Goal: Transaction & Acquisition: Purchase product/service

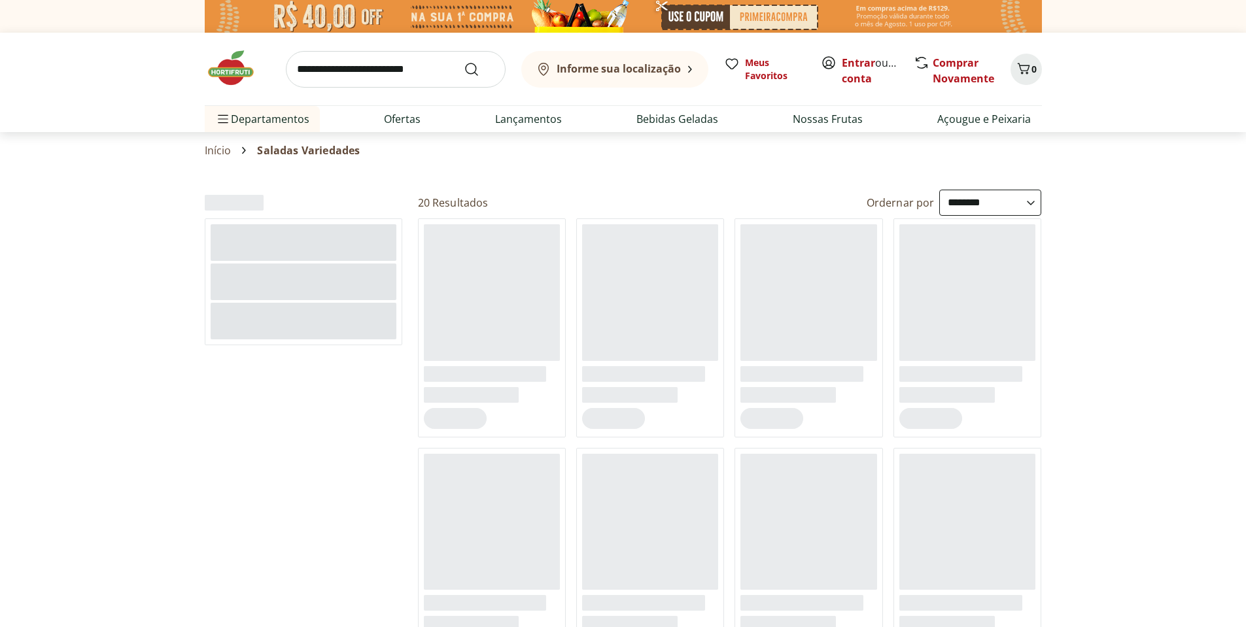
select select "**********"
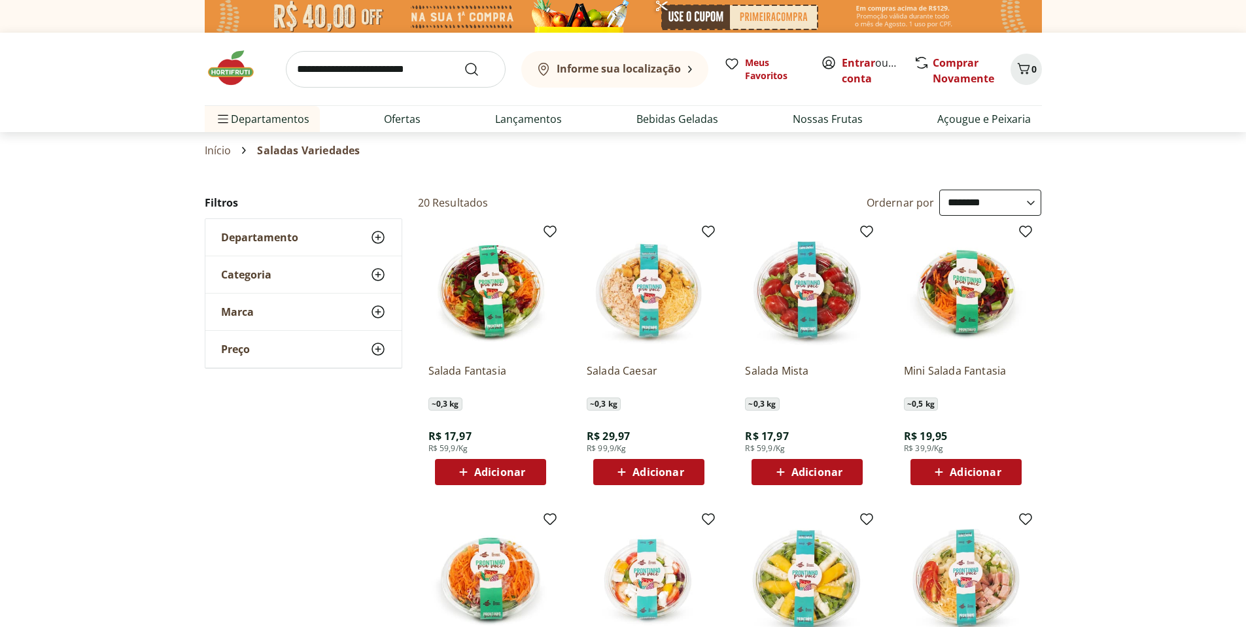
click at [663, 308] on img at bounding box center [649, 291] width 124 height 124
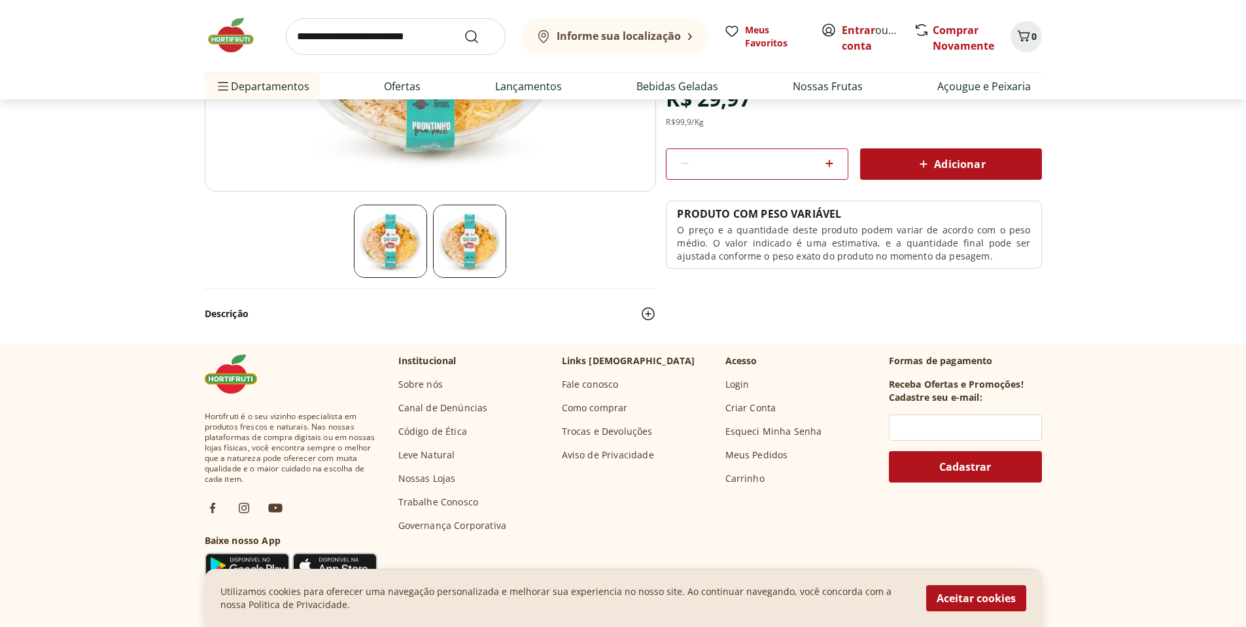
scroll to position [327, 0]
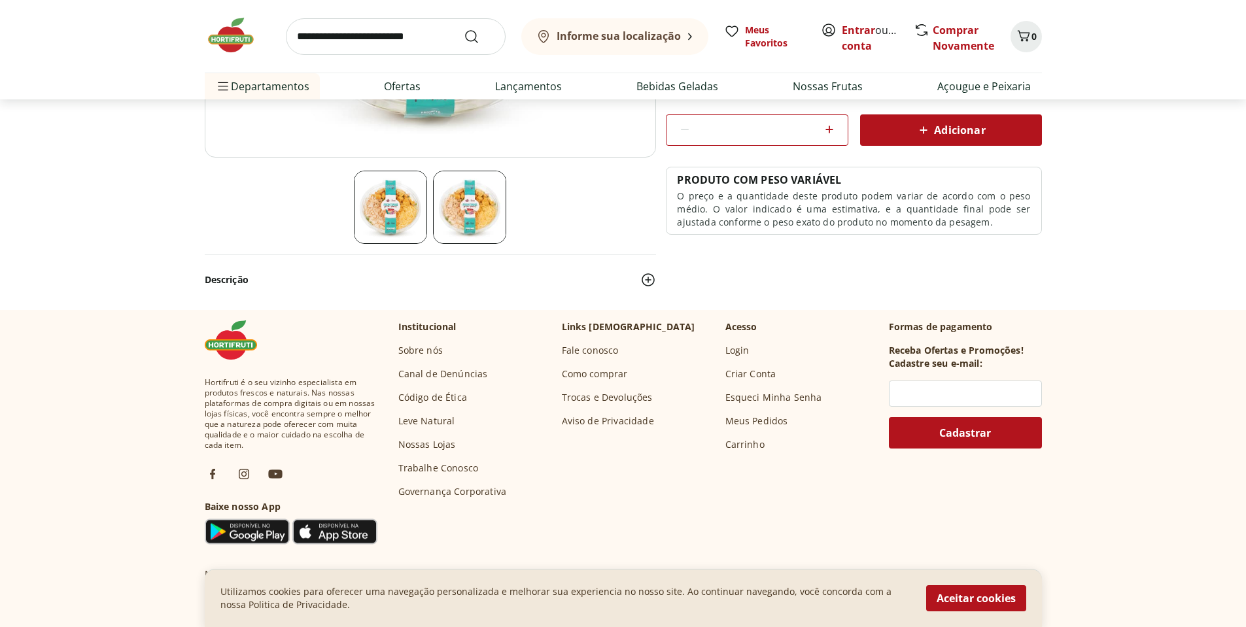
click at [650, 283] on img at bounding box center [649, 280] width 16 height 16
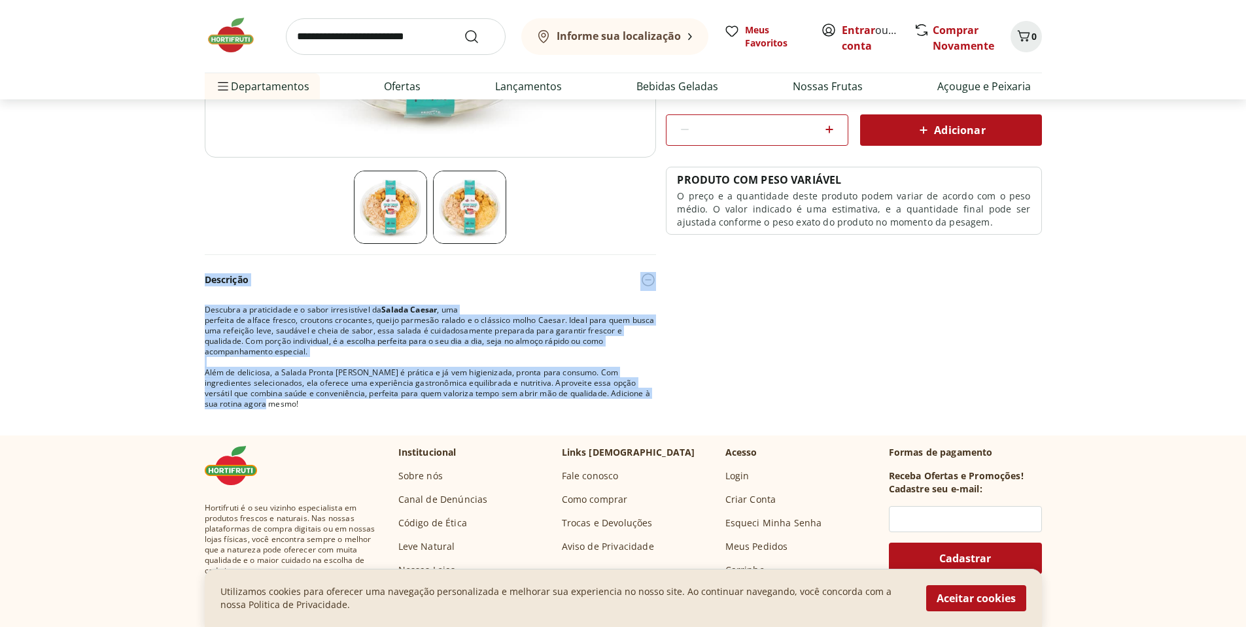
drag, startPoint x: 203, startPoint y: 280, endPoint x: 686, endPoint y: 411, distance: 500.3
click at [686, 411] on section "Salada Caesar SKU: 135901 ~0,3 kg R$ 29,97 R$ 99,9 /Kg * Adicionar PRODUTO COM …" at bounding box center [623, 138] width 1246 height 593
copy div "Descrição Descubra a praticidade e o sabor irresistível da Salada Caesar , uma …"
click at [806, 378] on div "Descrição Descubra a praticidade e o sabor irresistível da Salada Caesar , uma …" at bounding box center [624, 338] width 838 height 166
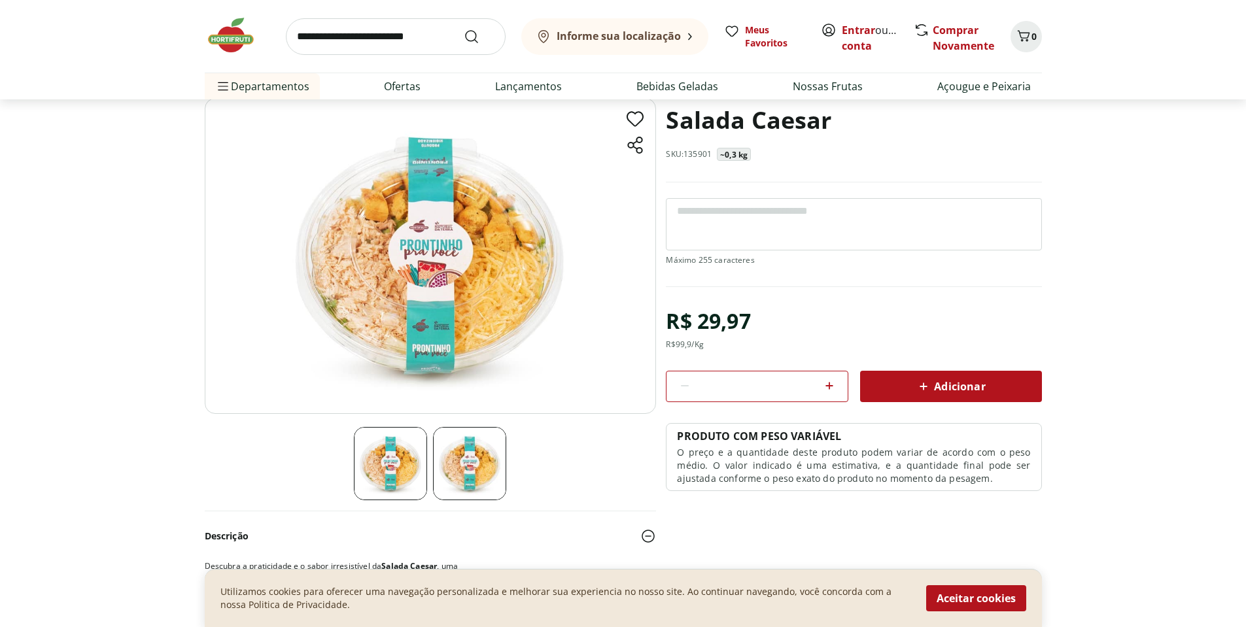
scroll to position [65, 0]
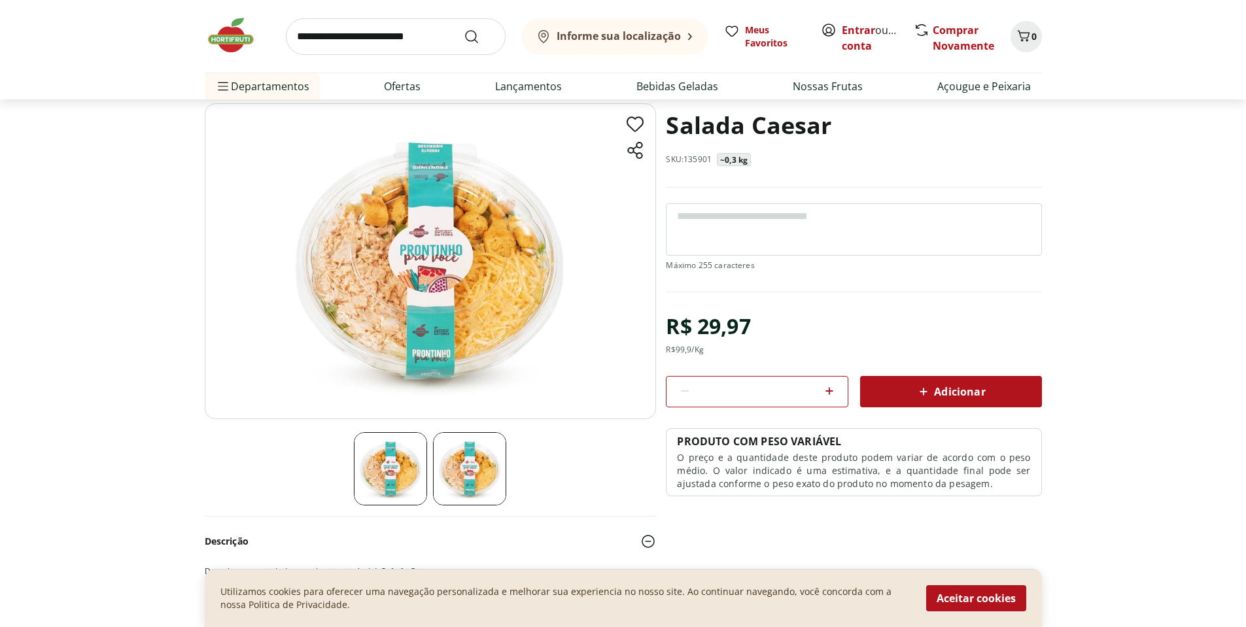
click at [478, 473] on img at bounding box center [469, 469] width 73 height 73
click at [397, 491] on img at bounding box center [390, 469] width 73 height 73
click at [425, 298] on img at bounding box center [430, 261] width 451 height 316
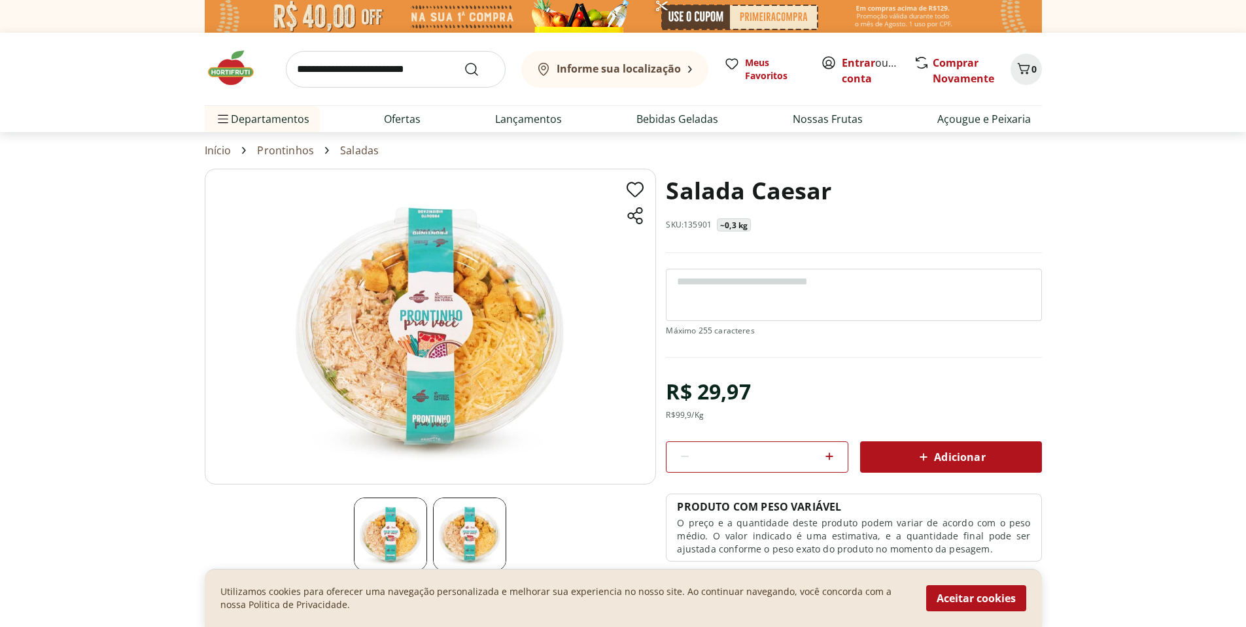
select select "**********"
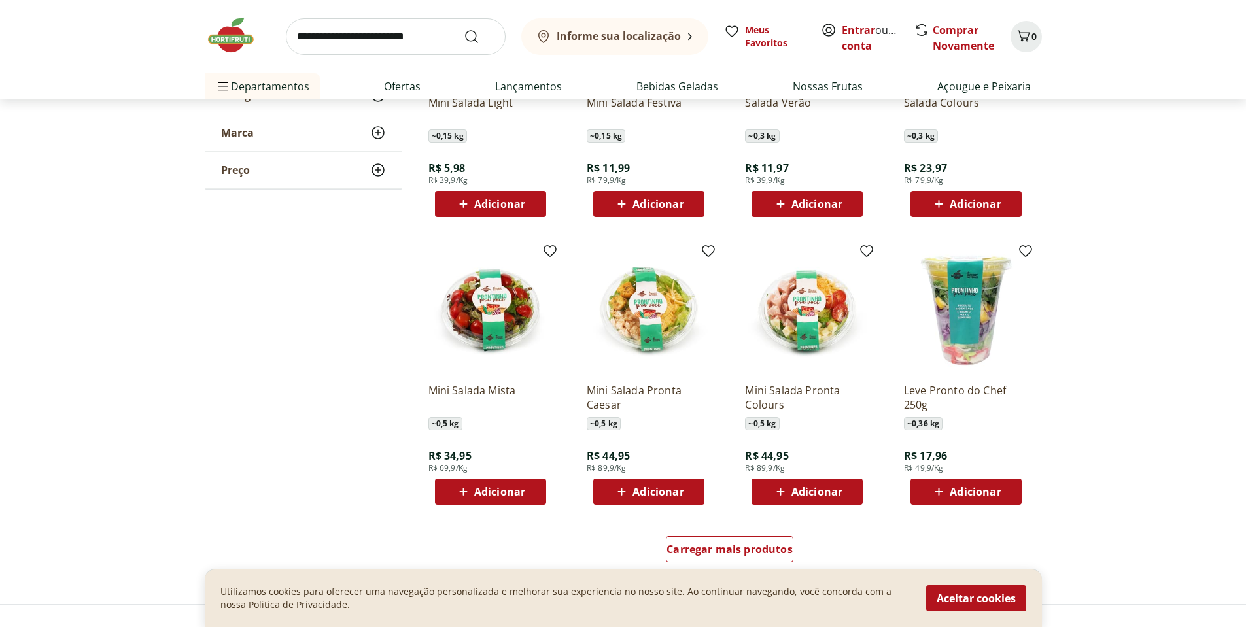
scroll to position [589, 0]
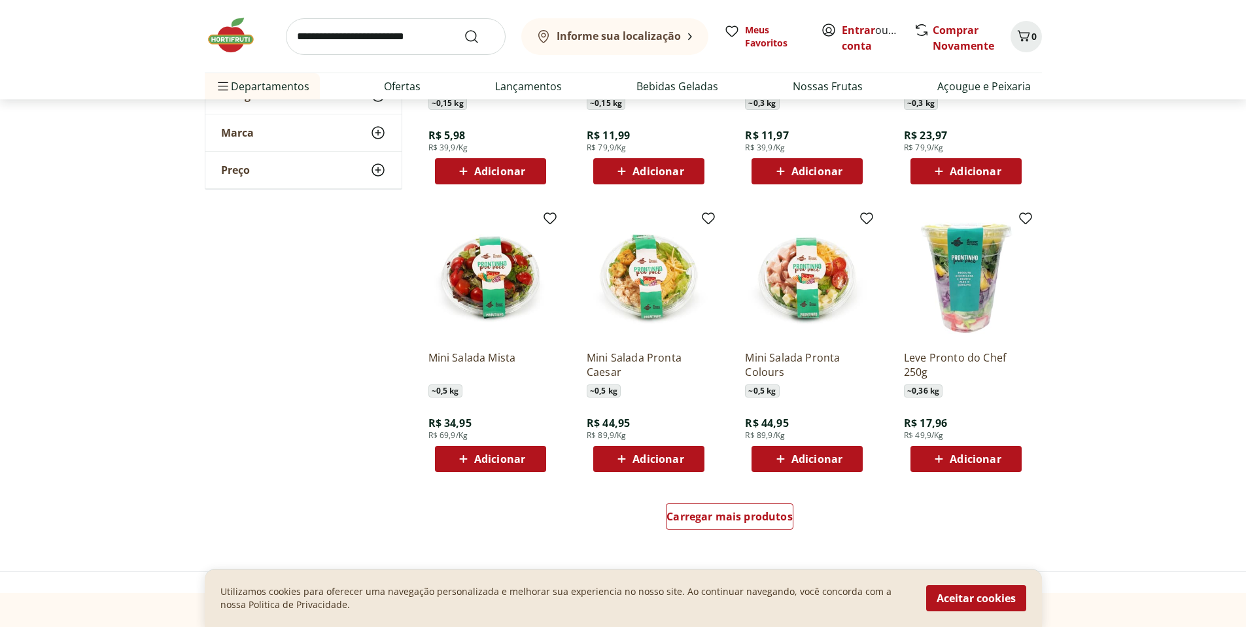
click at [641, 290] on img at bounding box center [649, 278] width 124 height 124
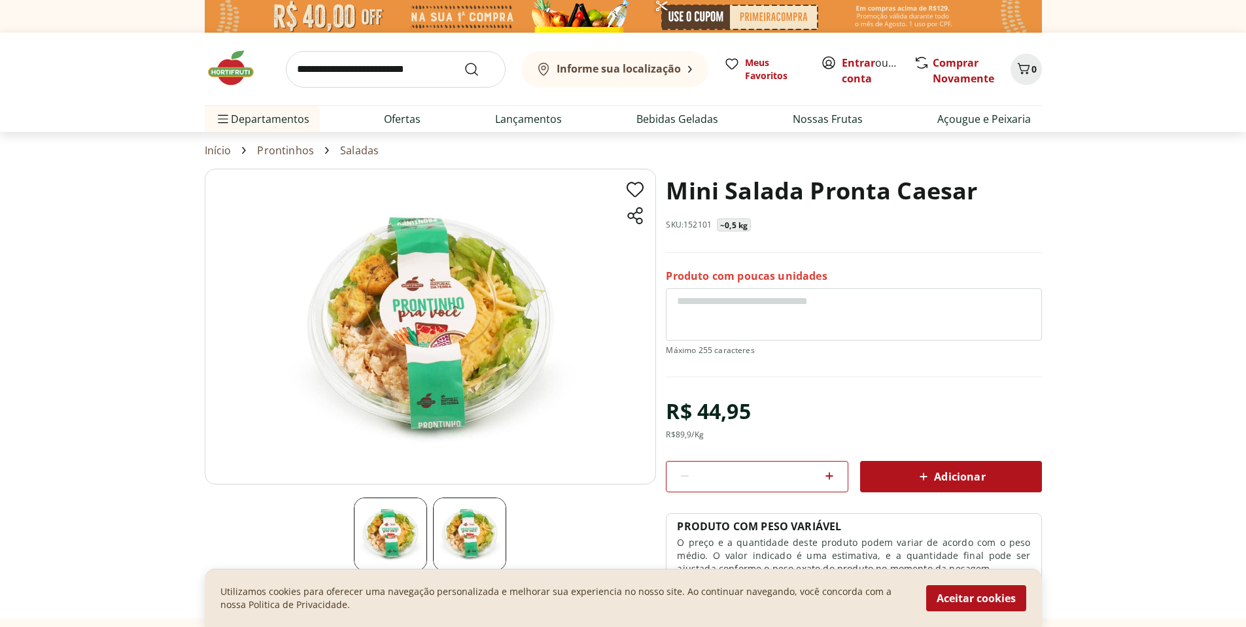
select select "**********"
